Goal: Task Accomplishment & Management: Use online tool/utility

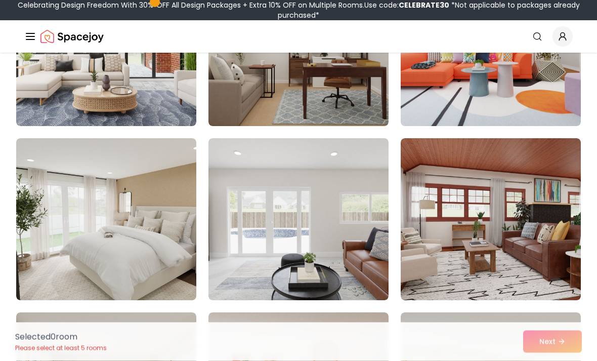
scroll to position [695, 0]
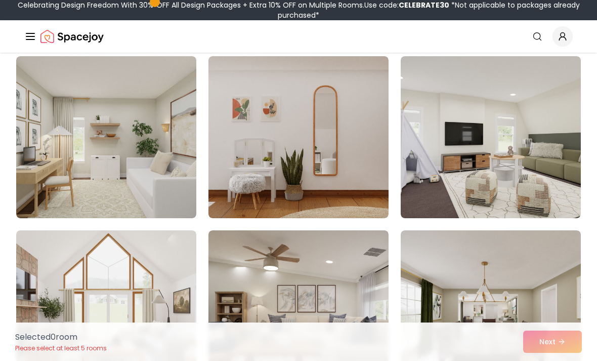
click at [346, 167] on img at bounding box center [298, 137] width 180 height 162
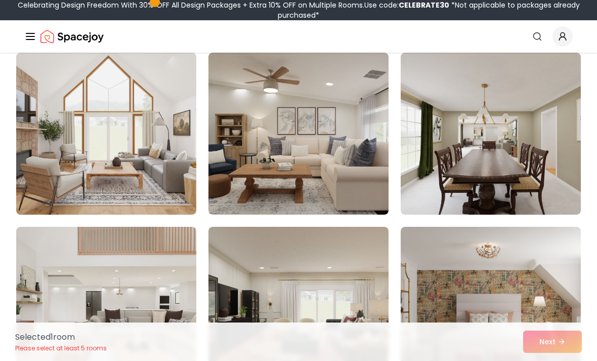
click at [157, 157] on img at bounding box center [106, 134] width 180 height 162
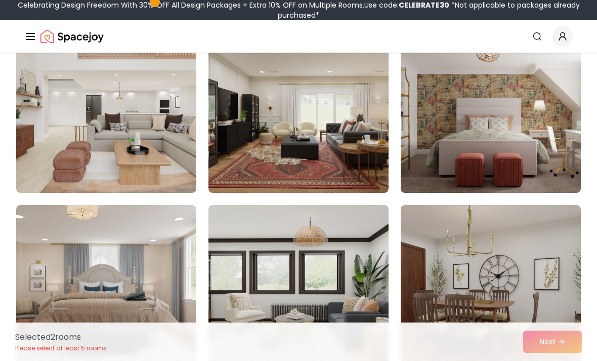
click at [472, 140] on img at bounding box center [490, 112] width 180 height 162
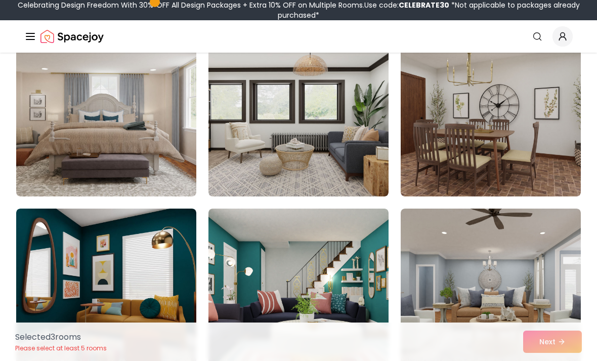
click at [125, 280] on img at bounding box center [106, 289] width 180 height 162
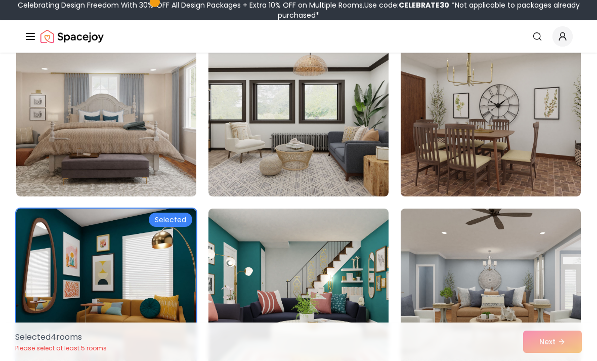
click at [267, 274] on img at bounding box center [298, 289] width 180 height 162
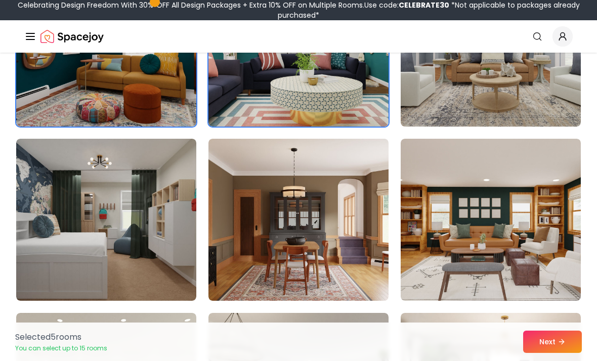
scroll to position [1737, 0]
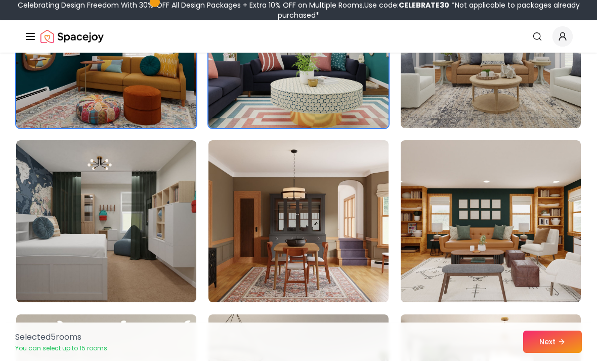
click at [324, 264] on img at bounding box center [298, 221] width 180 height 162
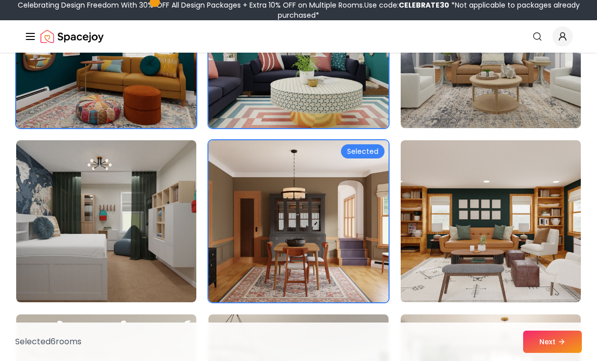
click at [470, 253] on img at bounding box center [490, 221] width 180 height 162
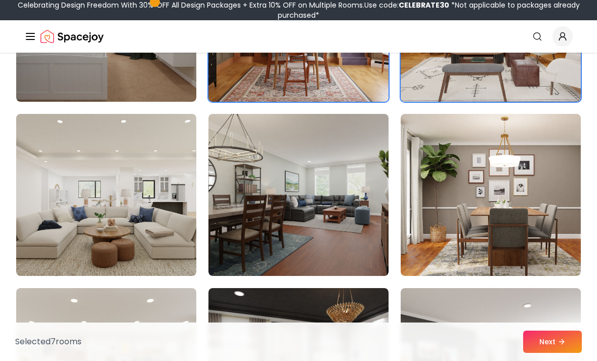
click at [494, 238] on img at bounding box center [490, 195] width 180 height 162
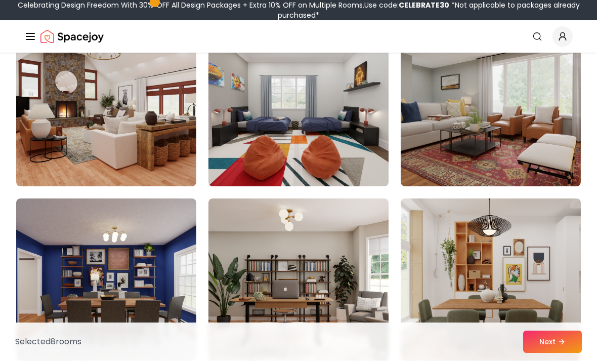
click at [143, 130] on img at bounding box center [106, 105] width 180 height 162
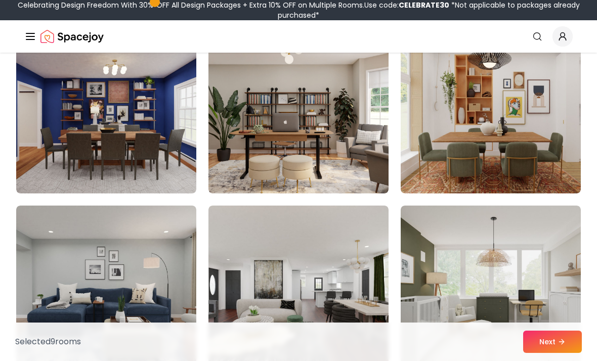
scroll to position [2543, 0]
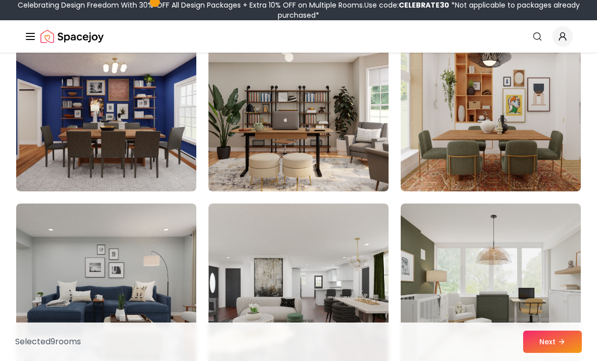
click at [471, 133] on img at bounding box center [490, 110] width 180 height 162
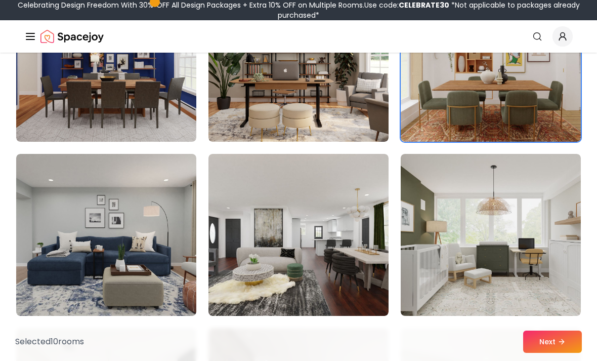
click at [507, 256] on img at bounding box center [490, 235] width 180 height 162
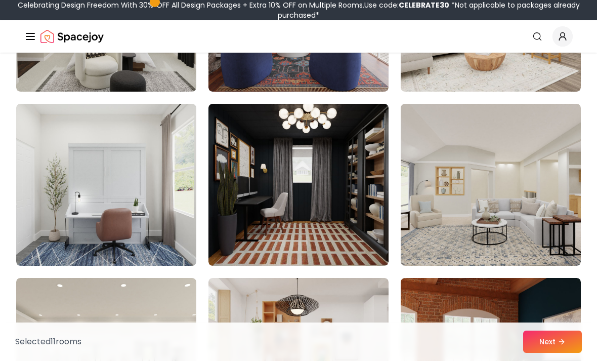
click at [350, 223] on img at bounding box center [298, 185] width 180 height 162
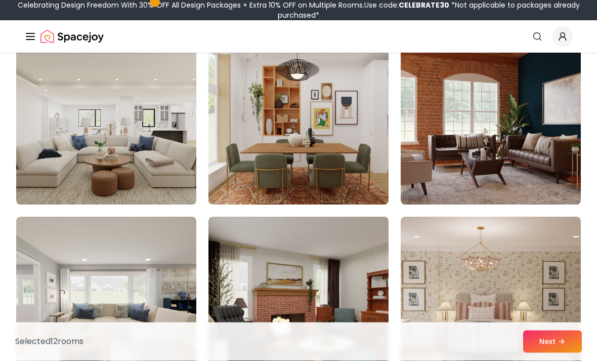
scroll to position [3226, 0]
click at [359, 161] on img at bounding box center [298, 123] width 180 height 162
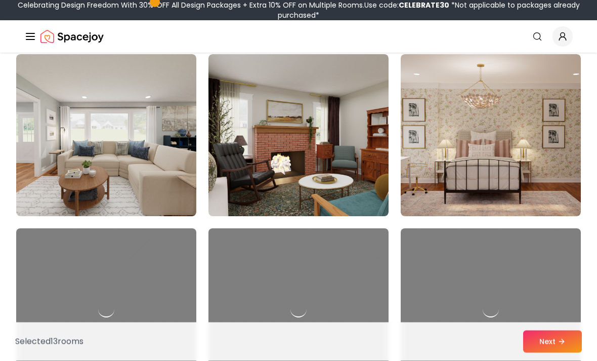
scroll to position [3388, 0]
click at [464, 192] on img at bounding box center [490, 135] width 180 height 162
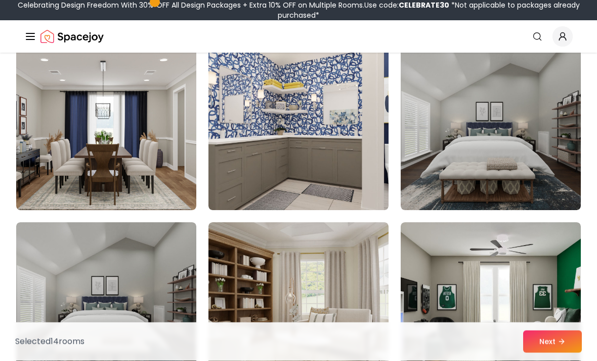
scroll to position [3568, 0]
click at [534, 352] on button "Next" at bounding box center [552, 341] width 59 height 22
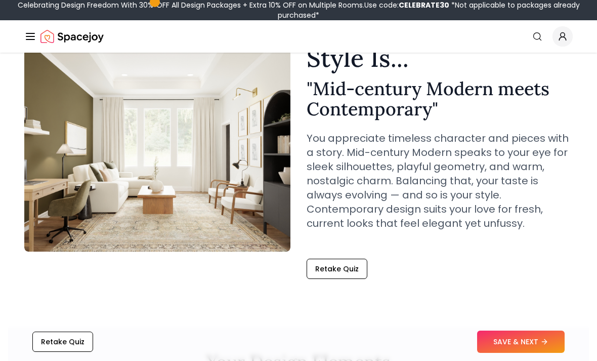
scroll to position [75, 0]
